Goal: Navigation & Orientation: Find specific page/section

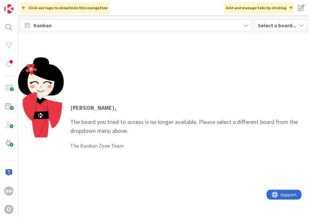
click at [262, 26] on b "Select a board..." at bounding box center [277, 25] width 38 height 7
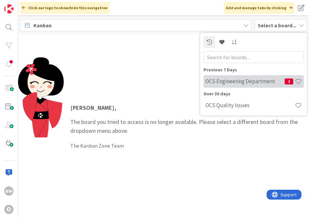
click at [244, 80] on h4 "OCS Engineering Department" at bounding box center [244, 81] width 79 height 7
